Goal: Information Seeking & Learning: Learn about a topic

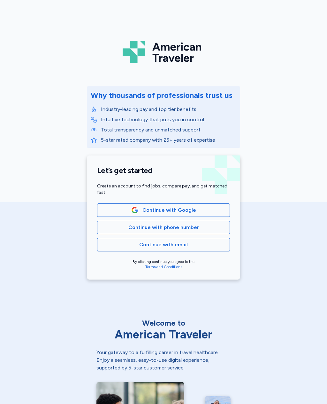
click at [209, 228] on span "Continue with phone number" at bounding box center [164, 227] width 122 height 8
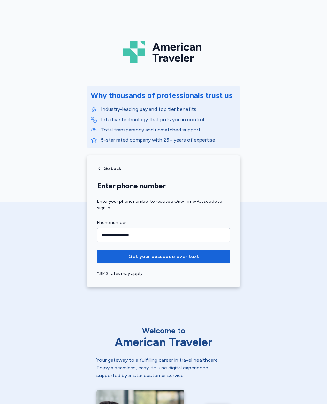
type input "**********"
click at [175, 256] on span "Get your passcode over text" at bounding box center [164, 257] width 71 height 8
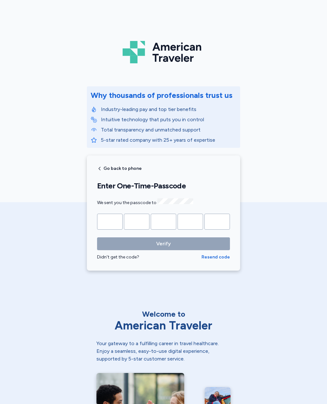
click at [122, 226] on input "Please enter OTP character 1" at bounding box center [110, 222] width 26 height 16
type input "*"
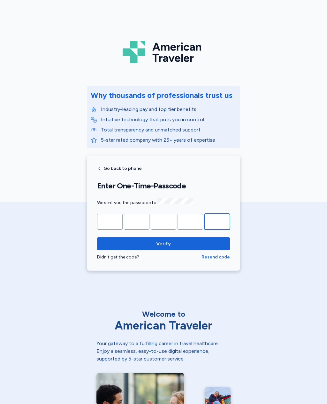
type input "*"
click at [217, 244] on span "Verify" at bounding box center [163, 244] width 123 height 8
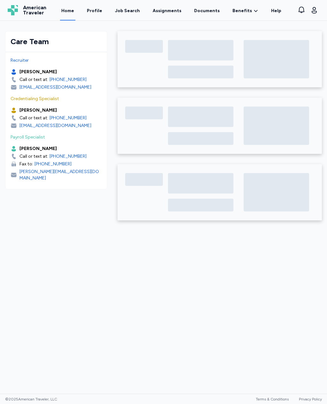
click at [129, 12] on div "Job Search" at bounding box center [127, 11] width 25 height 6
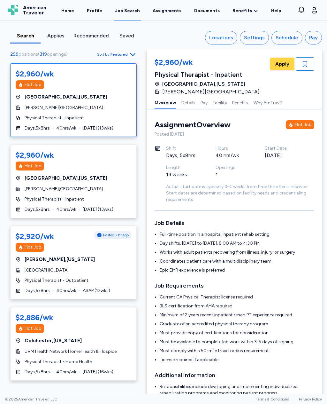
click at [125, 53] on span "Featured" at bounding box center [119, 54] width 17 height 5
click at [102, 82] on div "Highest Pay" at bounding box center [98, 82] width 77 height 13
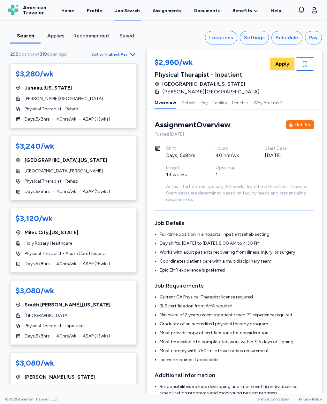
click at [30, 34] on div "Search" at bounding box center [25, 36] width 25 height 8
click at [29, 37] on div "Search" at bounding box center [25, 36] width 25 height 8
click at [230, 37] on div "Locations" at bounding box center [221, 38] width 24 height 8
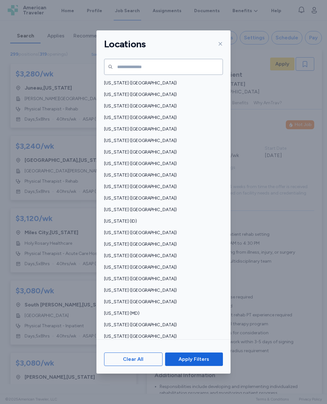
click at [137, 230] on span "[US_STATE] ([GEOGRAPHIC_DATA])" at bounding box center [161, 233] width 115 height 6
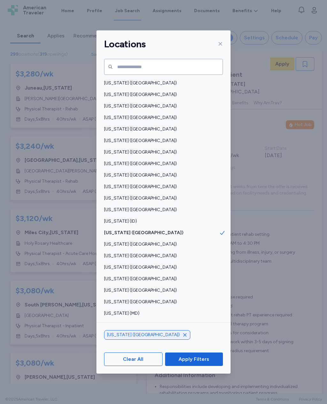
click at [211, 363] on span "Apply Filters" at bounding box center [194, 359] width 48 height 8
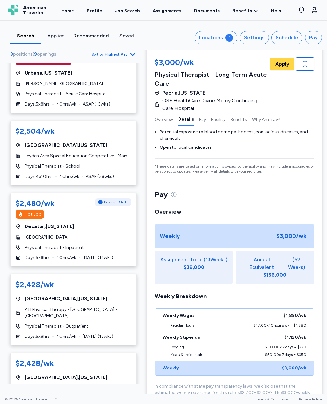
scroll to position [388, 0]
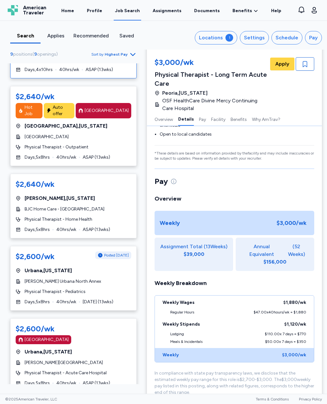
click at [217, 208] on div "Pay Overview Weekly $3,000 /wk Assignment Total ( 13 Weeks) $39,000 Annual Equi…" at bounding box center [235, 285] width 160 height 219
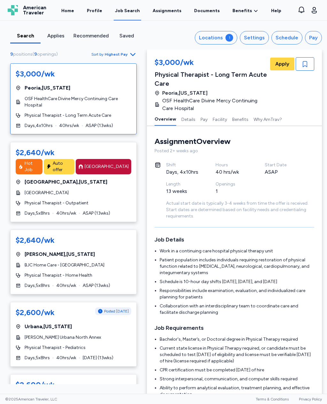
scroll to position [0, 0]
click at [223, 40] on div "Locations" at bounding box center [211, 38] width 24 height 8
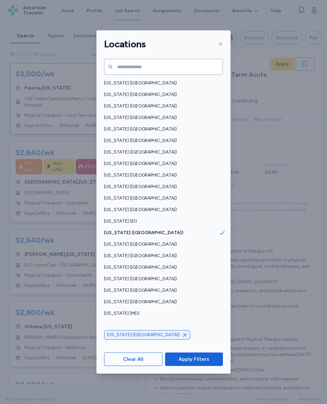
click at [140, 340] on div "[US_STATE] ([GEOGRAPHIC_DATA])" at bounding box center [163, 335] width 119 height 10
click at [136, 241] on span "[US_STATE] ([GEOGRAPHIC_DATA])" at bounding box center [161, 244] width 115 height 6
click at [200, 373] on div "Clear All Apply Filters" at bounding box center [164, 359] width 134 height 29
click at [183, 325] on icon "button" at bounding box center [185, 322] width 5 height 5
click at [191, 366] on button "Apply Filters" at bounding box center [194, 358] width 58 height 13
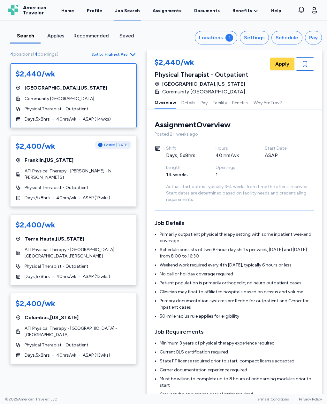
click at [131, 58] on icon "button" at bounding box center [133, 55] width 8 height 8
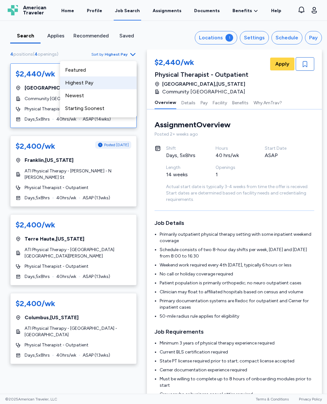
click at [105, 86] on div "Highest Pay" at bounding box center [98, 82] width 77 height 13
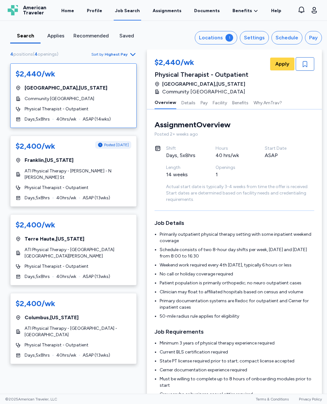
click at [265, 36] on div "Settings" at bounding box center [254, 38] width 21 height 8
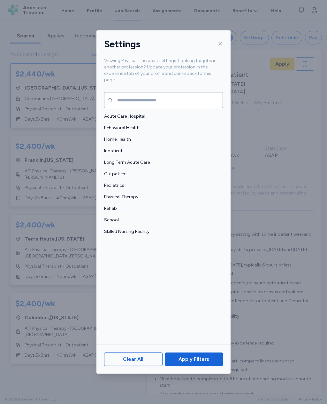
click at [151, 228] on span "Skilled Nursing Facility" at bounding box center [161, 231] width 115 height 6
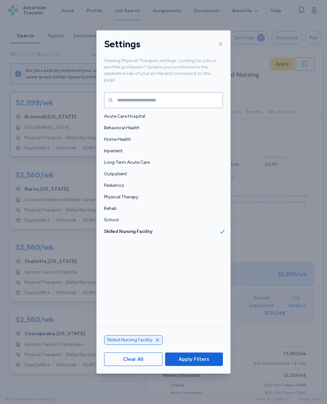
scroll to position [10, 0]
click at [138, 194] on span "Physical Therapy" at bounding box center [161, 197] width 115 height 6
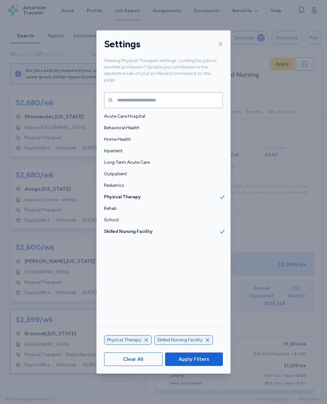
click at [213, 203] on div "Rehab" at bounding box center [164, 209] width 134 height 12
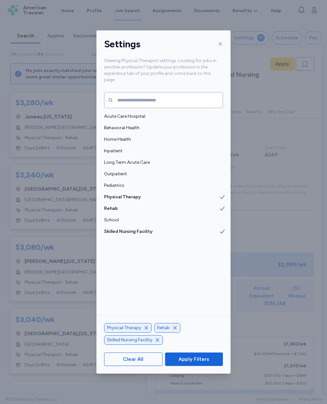
click at [211, 363] on span "Apply Filters" at bounding box center [194, 359] width 48 height 8
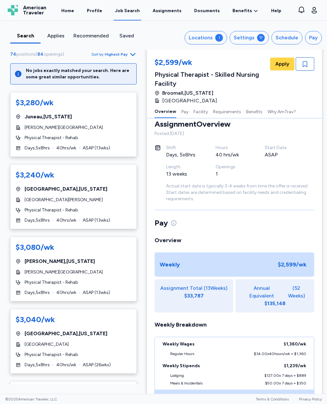
click at [122, 58] on span "Sort by Highest Pay" at bounding box center [113, 55] width 45 height 8
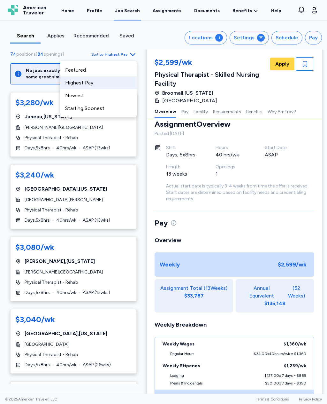
click at [101, 83] on div "Highest Pay" at bounding box center [98, 82] width 77 height 13
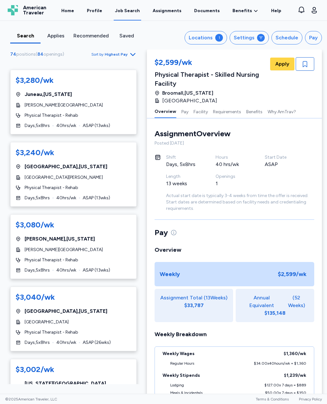
scroll to position [23, 0]
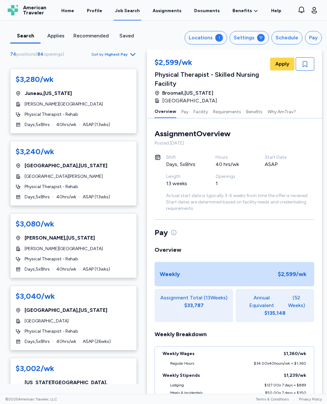
click at [120, 248] on div "$3,080/wk Philip , [US_STATE] [PERSON_NAME][GEOGRAPHIC_DATA] Physical Therapist…" at bounding box center [73, 245] width 127 height 65
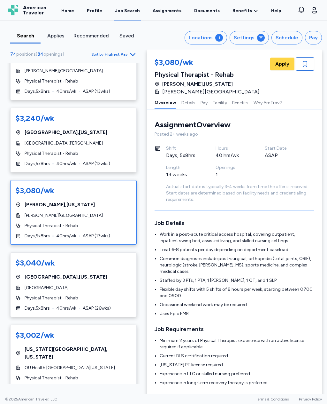
scroll to position [63, 0]
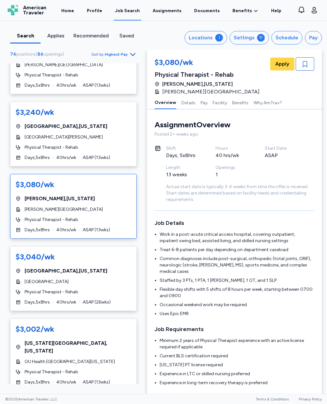
click at [116, 290] on div "Physical Therapist - Rehab" at bounding box center [74, 292] width 116 height 6
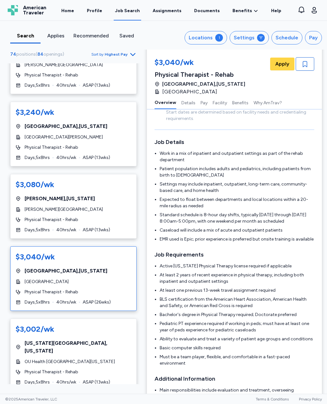
scroll to position [81, 0]
click at [223, 105] on button "Facility" at bounding box center [220, 102] width 14 height 13
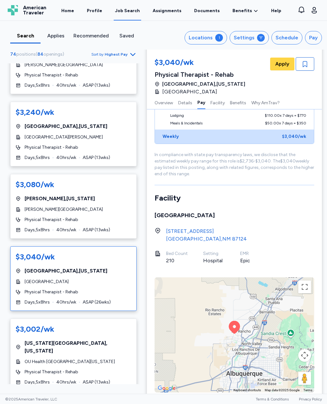
click at [219, 105] on button "Facility" at bounding box center [218, 102] width 14 height 13
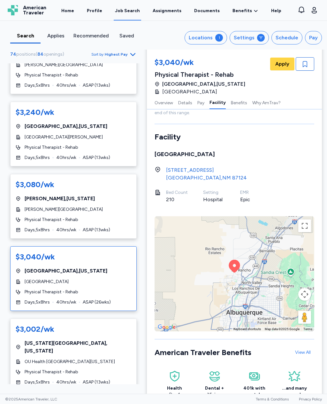
click at [244, 105] on button "Benefits" at bounding box center [239, 102] width 16 height 13
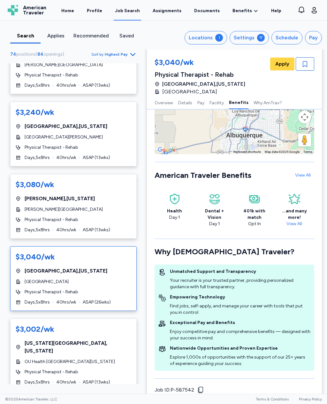
click at [188, 101] on button "Details" at bounding box center [185, 102] width 14 height 13
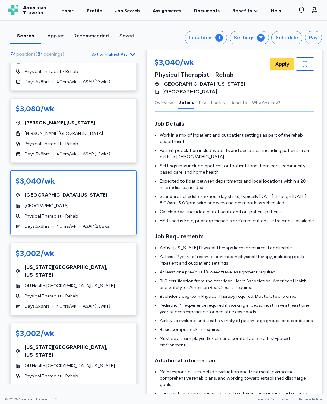
scroll to position [141, 0]
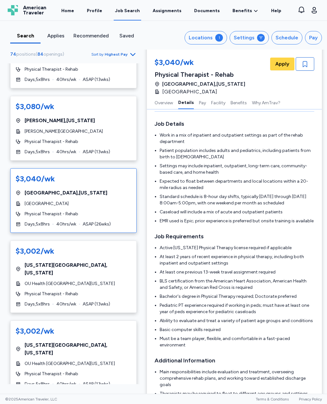
click at [114, 291] on div "Physical Therapist - Rehab" at bounding box center [74, 294] width 116 height 6
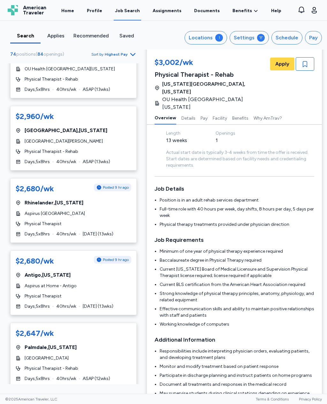
scroll to position [436, 0]
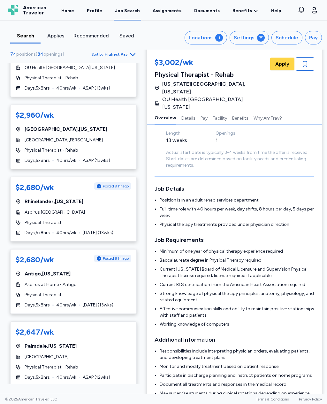
click at [118, 263] on div "$2,680/wk Posted 9 hr ago [GEOGRAPHIC_DATA] , [US_STATE] Aspirus at Home - Anti…" at bounding box center [73, 281] width 127 height 65
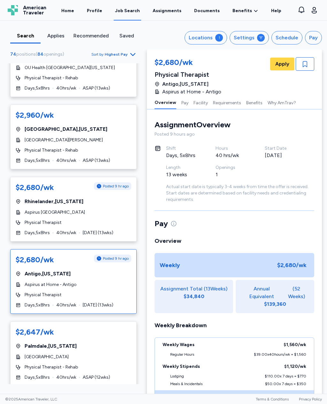
click at [201, 104] on button "Facility" at bounding box center [201, 102] width 14 height 13
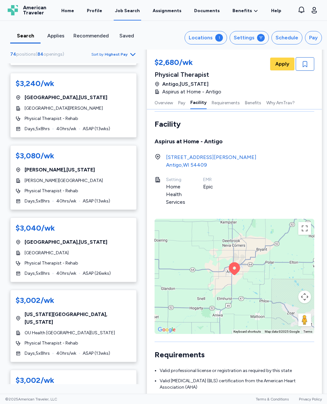
click at [217, 38] on button "Locations 1" at bounding box center [206, 37] width 43 height 13
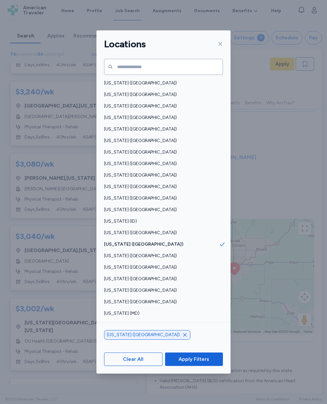
scroll to position [82, 0]
click at [183, 337] on icon "button" at bounding box center [185, 334] width 5 height 5
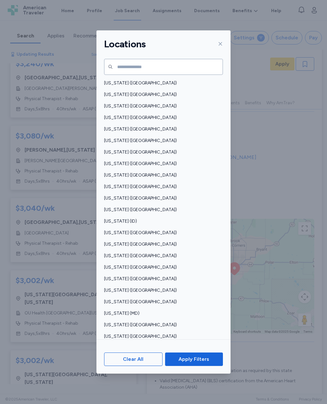
click at [150, 363] on span "Clear All" at bounding box center [134, 359] width 48 height 8
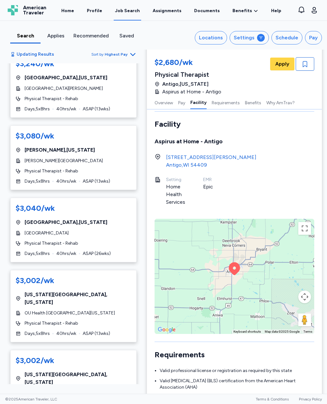
click at [266, 34] on button "Settings" at bounding box center [249, 37] width 39 height 13
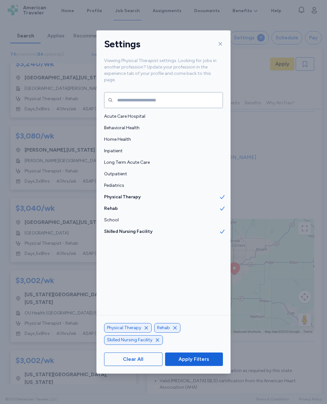
click at [205, 366] on button "Apply Filters" at bounding box center [194, 358] width 58 height 13
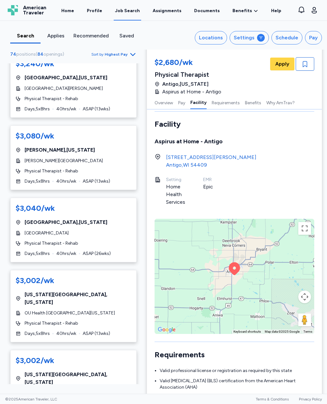
click at [123, 58] on span "Sort by Highest Pay" at bounding box center [113, 55] width 45 height 8
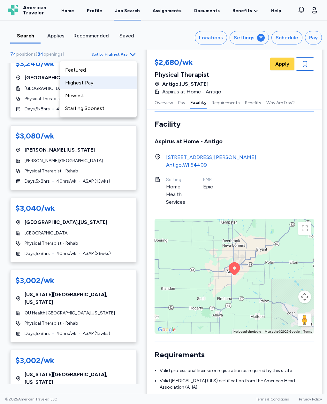
click at [110, 86] on div "Highest Pay" at bounding box center [98, 82] width 77 height 13
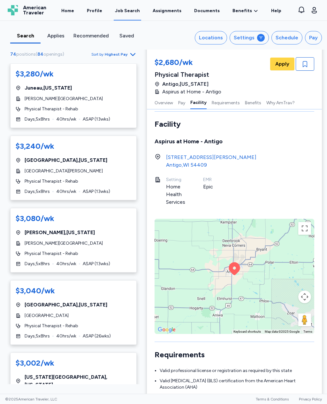
click at [252, 40] on div "Settings" at bounding box center [244, 38] width 21 height 8
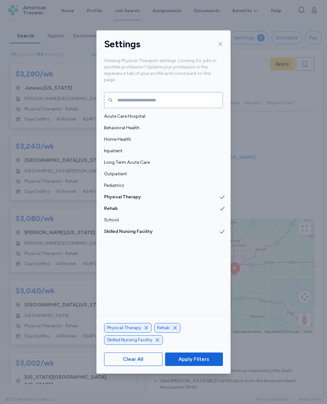
click at [225, 205] on icon at bounding box center [222, 208] width 6 height 6
click at [204, 363] on span "Apply Filters" at bounding box center [194, 359] width 31 height 8
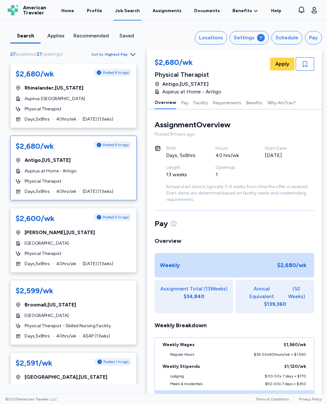
click at [130, 55] on icon "button" at bounding box center [133, 55] width 8 height 8
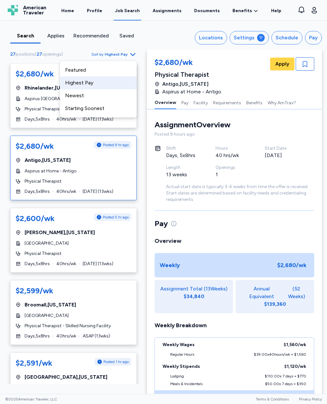
click at [110, 80] on div "Highest Pay" at bounding box center [98, 82] width 77 height 13
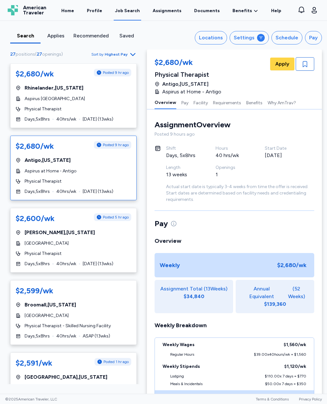
click at [109, 108] on div "Physical Therapist" at bounding box center [74, 109] width 116 height 6
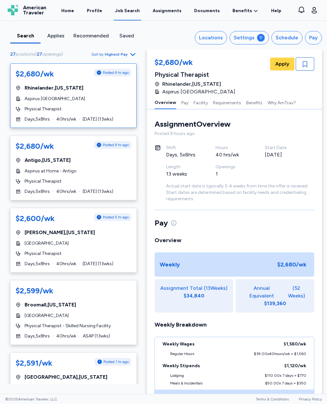
click at [233, 107] on button "Requirements" at bounding box center [227, 102] width 28 height 13
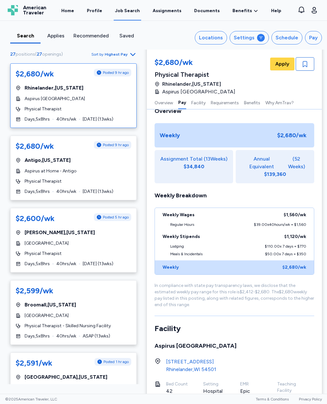
scroll to position [78, 0]
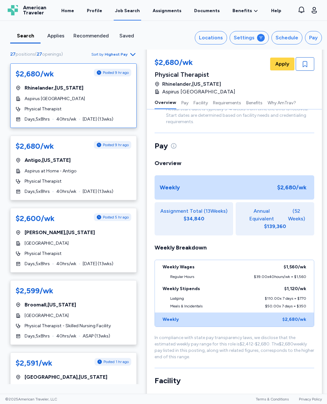
click at [248, 37] on div "Settings" at bounding box center [244, 38] width 21 height 8
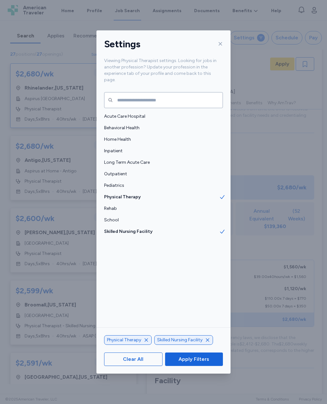
click at [217, 194] on span "Physical Therapy" at bounding box center [161, 197] width 115 height 6
click at [202, 366] on button "Apply Filters" at bounding box center [194, 358] width 58 height 13
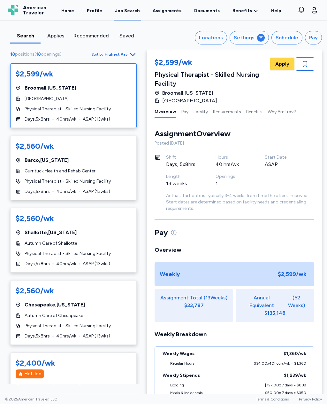
click at [124, 169] on div "Currituck Health and Rehab Center" at bounding box center [74, 171] width 116 height 6
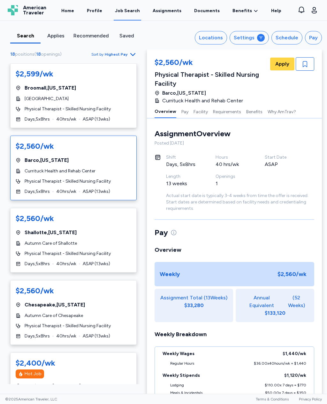
click at [99, 105] on div "$2,599/wk [GEOGRAPHIC_DATA] , [US_STATE] [GEOGRAPHIC_DATA] Physical Therapist -…" at bounding box center [73, 95] width 127 height 65
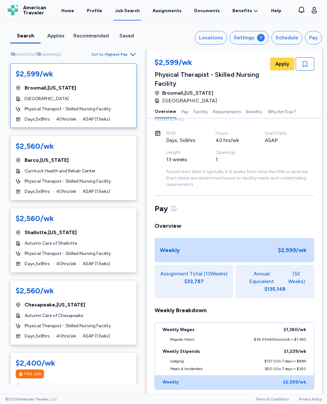
scroll to position [23, 0]
